Goal: Information Seeking & Learning: Find specific fact

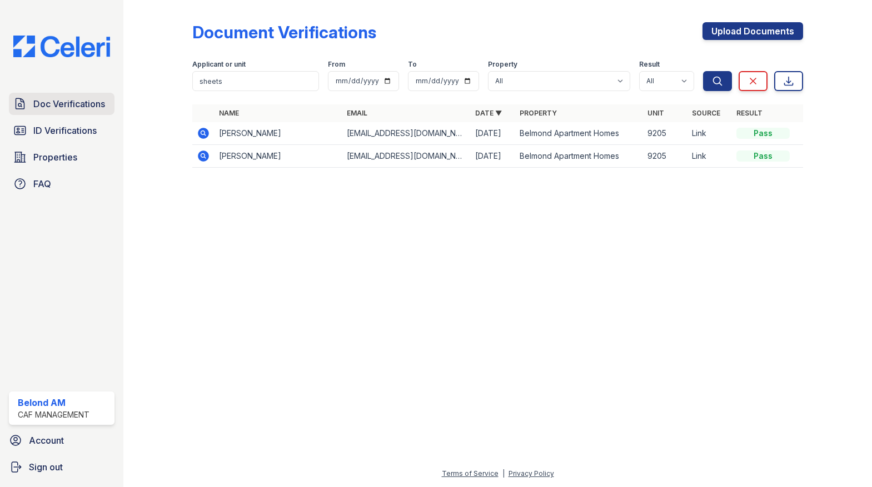
click at [63, 102] on span "Doc Verifications" at bounding box center [69, 103] width 72 height 13
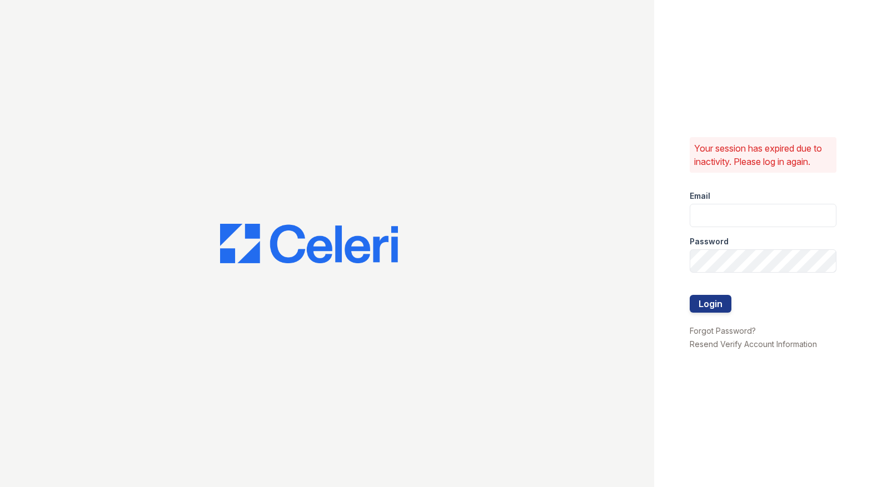
type input "[DOMAIN_NAME][EMAIL_ADDRESS][DOMAIN_NAME]"
click at [722, 306] on button "Login" at bounding box center [710, 304] width 42 height 18
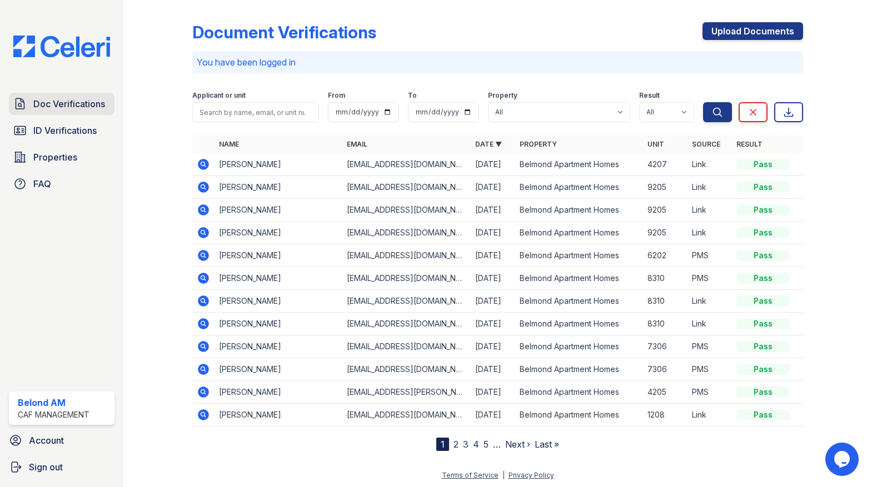
click at [69, 105] on span "Doc Verifications" at bounding box center [69, 103] width 72 height 13
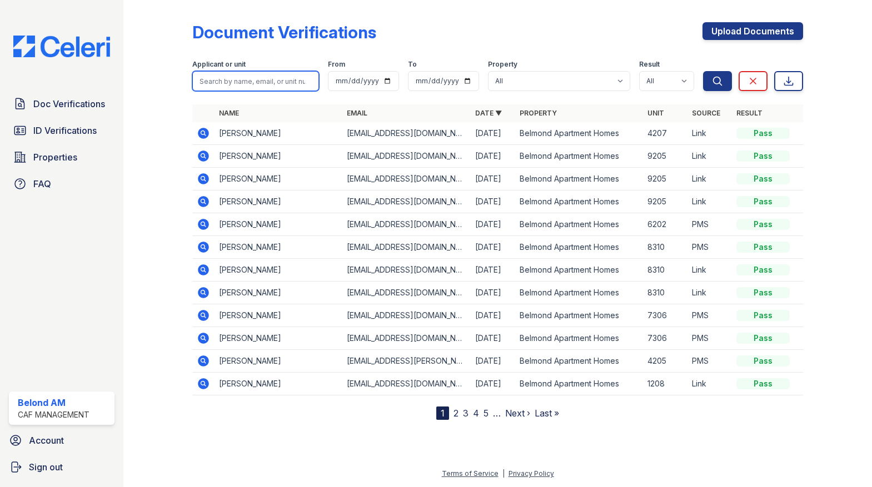
click at [266, 90] on input "search" at bounding box center [255, 81] width 127 height 20
type input "kloster"
click at [703, 71] on button "Search" at bounding box center [717, 81] width 29 height 20
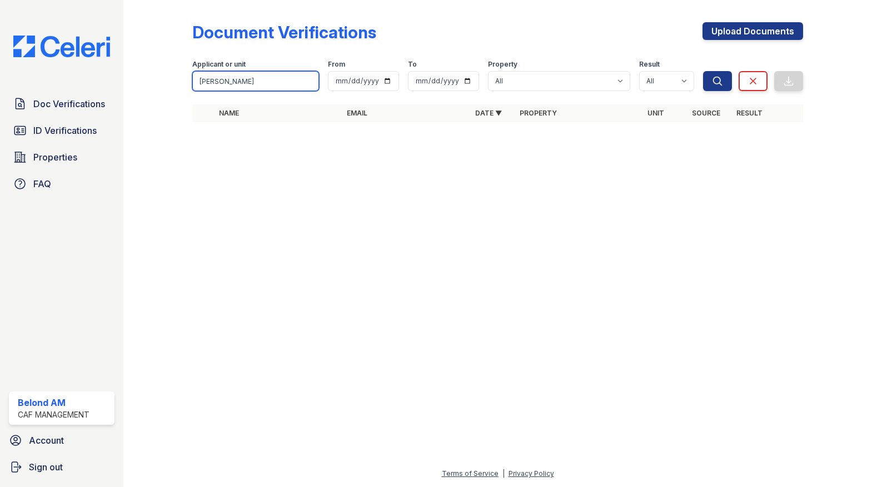
click at [229, 88] on input "kloster" at bounding box center [255, 81] width 127 height 20
type input "william"
click at [703, 71] on button "Search" at bounding box center [717, 81] width 29 height 20
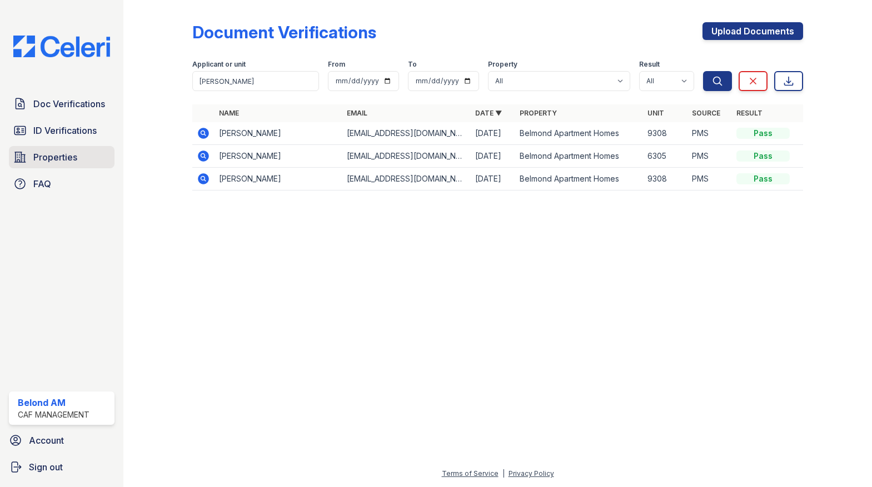
click at [53, 154] on span "Properties" at bounding box center [55, 157] width 44 height 13
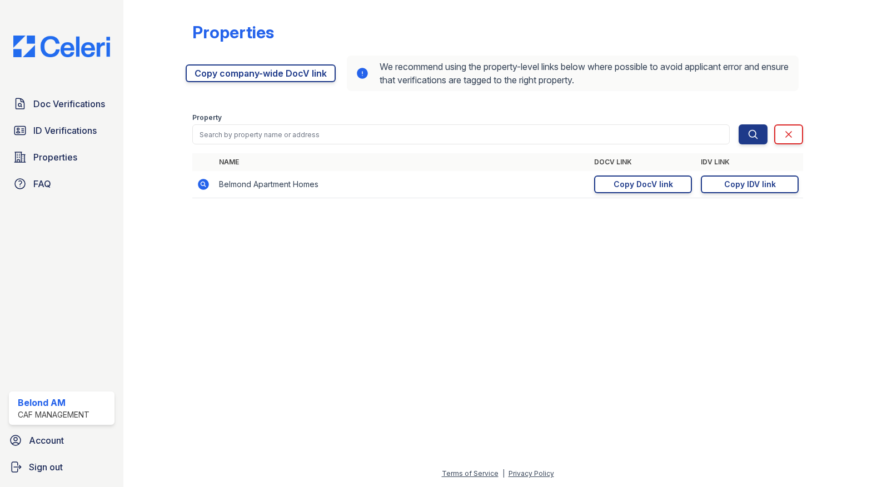
click at [185, 251] on div at bounding box center [497, 347] width 713 height 240
click at [584, 292] on div at bounding box center [497, 347] width 713 height 240
drag, startPoint x: 619, startPoint y: 310, endPoint x: 640, endPoint y: 307, distance: 20.7
click at [619, 310] on div at bounding box center [497, 347] width 713 height 240
click at [739, 181] on div "Copy IDV link" at bounding box center [750, 184] width 52 height 11
